Goal: Browse casually

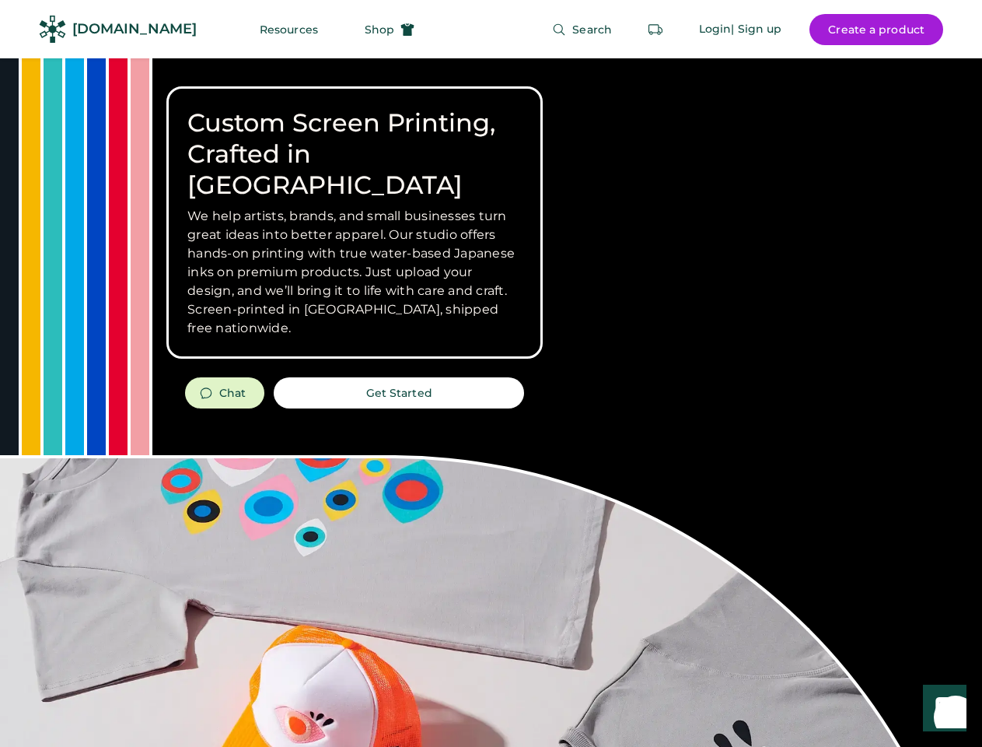
click at [491, 373] on div "Custom Screen Printing, Crafted in [GEOGRAPHIC_DATA] We help artists, brands, a…" at bounding box center [491, 552] width 982 height 988
click at [491, 402] on div "Custom Screen Printing, Crafted in [GEOGRAPHIC_DATA] We help artists, brands, a…" at bounding box center [491, 552] width 982 height 988
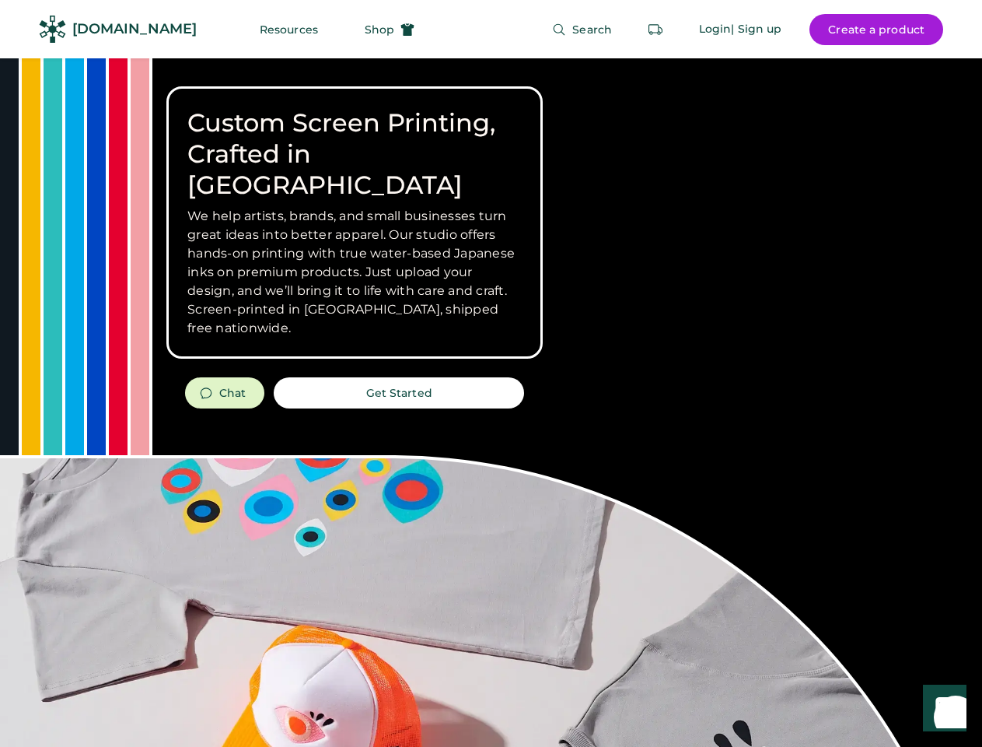
click at [491, 402] on div "Custom Screen Printing, Crafted in [GEOGRAPHIC_DATA] We help artists, brands, a…" at bounding box center [491, 552] width 982 height 988
click at [355, 222] on h3 "We help artists, brands, and small businesses turn great ideas into better appa…" at bounding box center [354, 272] width 334 height 131
click at [355, 207] on h3 "We help artists, brands, and small businesses turn great ideas into better appa…" at bounding box center [354, 272] width 334 height 131
click at [355, 138] on h1 "Custom Screen Printing, Crafted in [GEOGRAPHIC_DATA]" at bounding box center [354, 153] width 334 height 93
